Goal: Transaction & Acquisition: Download file/media

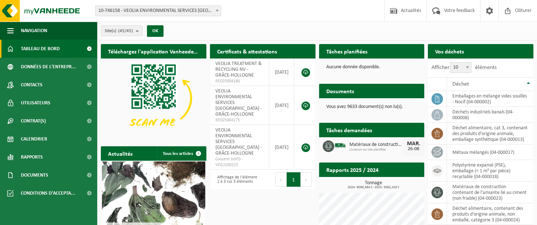
click at [187, 12] on span "10-746158 - VEOLIA ENVIRONMENTAL SERVICES [GEOGRAPHIC_DATA] - [GEOGRAPHIC_DATA]" at bounding box center [158, 11] width 125 height 10
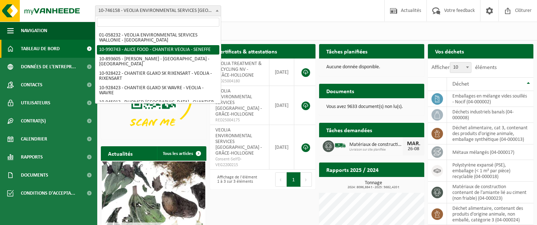
scroll to position [402, 0]
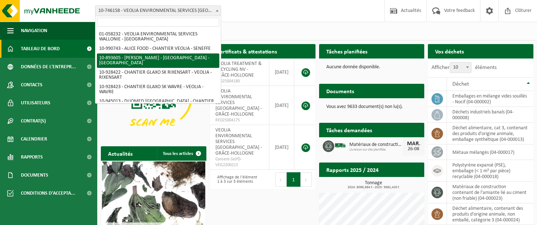
select select "115895"
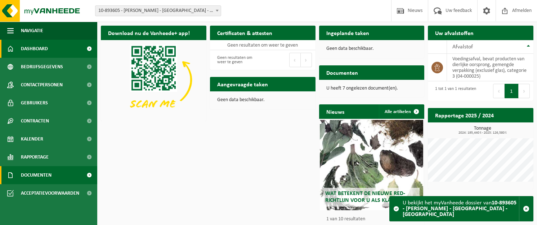
click at [50, 174] on span "Documenten" at bounding box center [36, 175] width 31 height 18
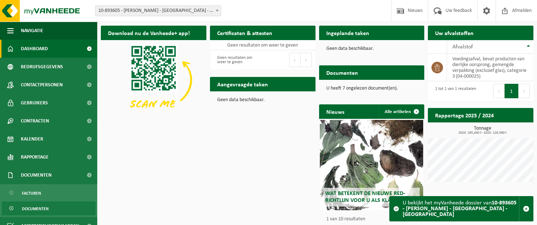
click at [55, 207] on link "Documenten" at bounding box center [49, 208] width 94 height 14
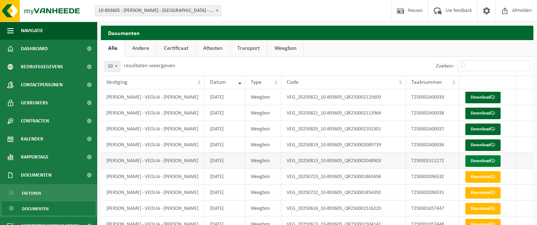
click at [472, 162] on link "Download" at bounding box center [483, 161] width 35 height 12
